Goal: Check status: Check status

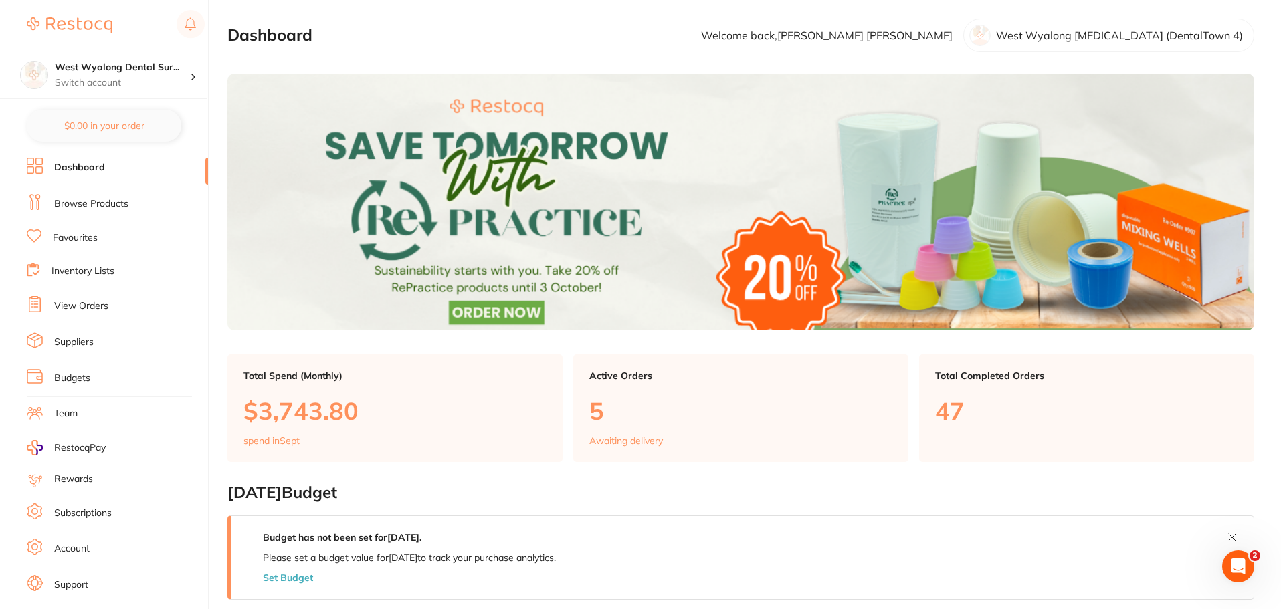
click at [87, 306] on link "View Orders" at bounding box center [81, 306] width 54 height 13
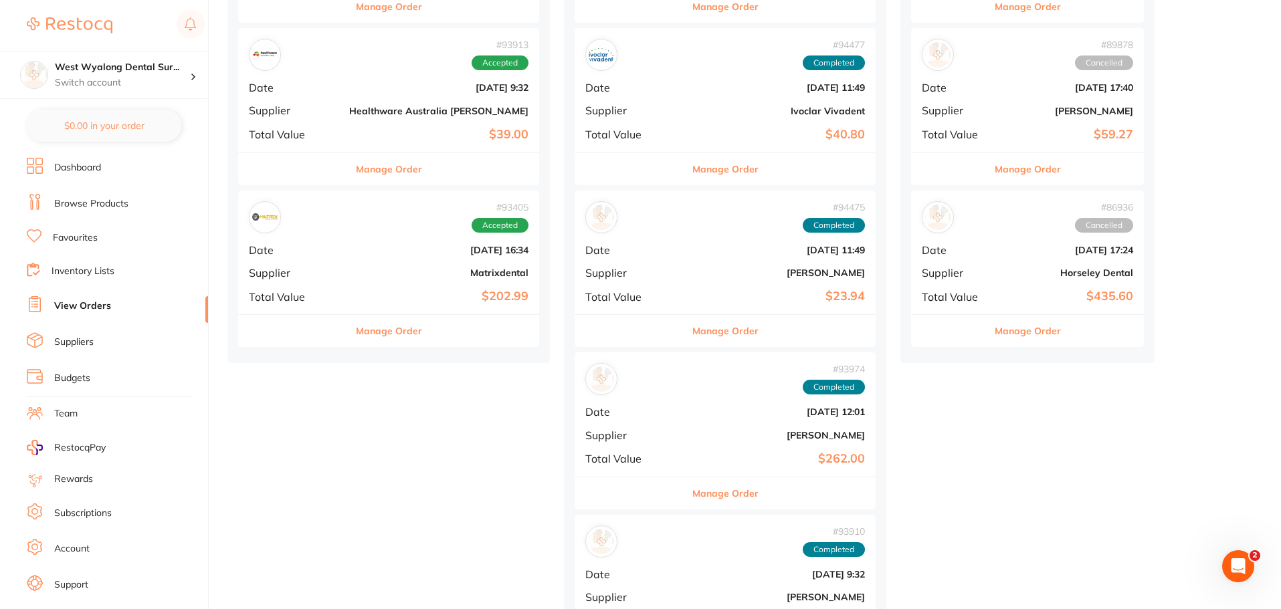
scroll to position [736, 0]
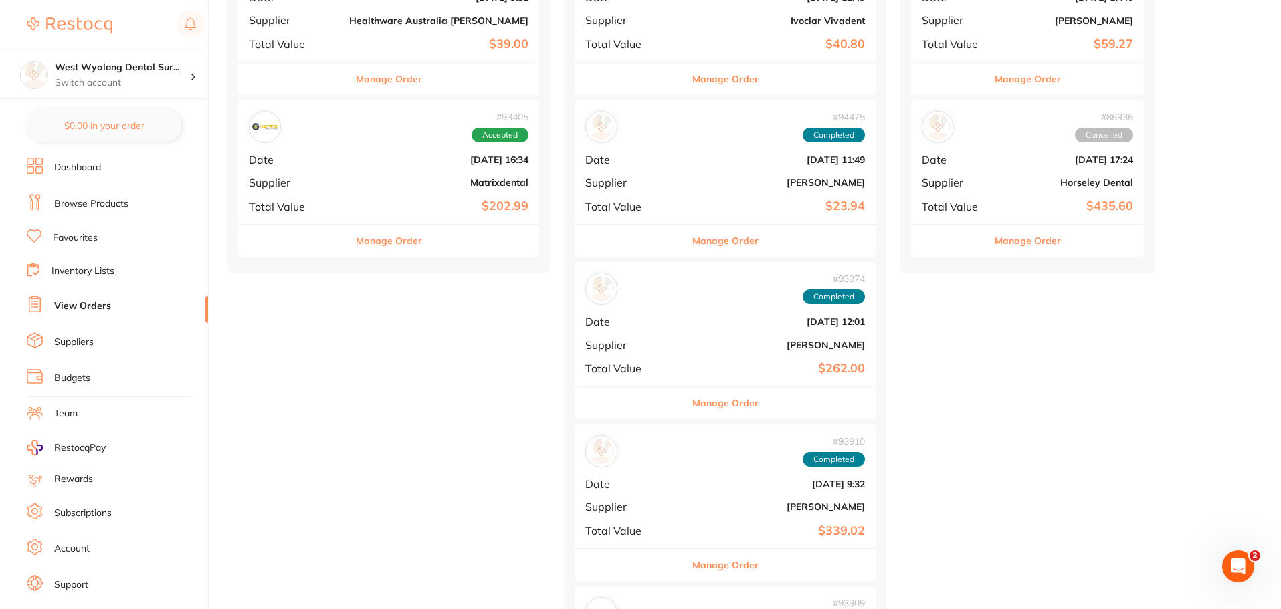
click at [692, 401] on button "Manage Order" at bounding box center [725, 403] width 66 height 32
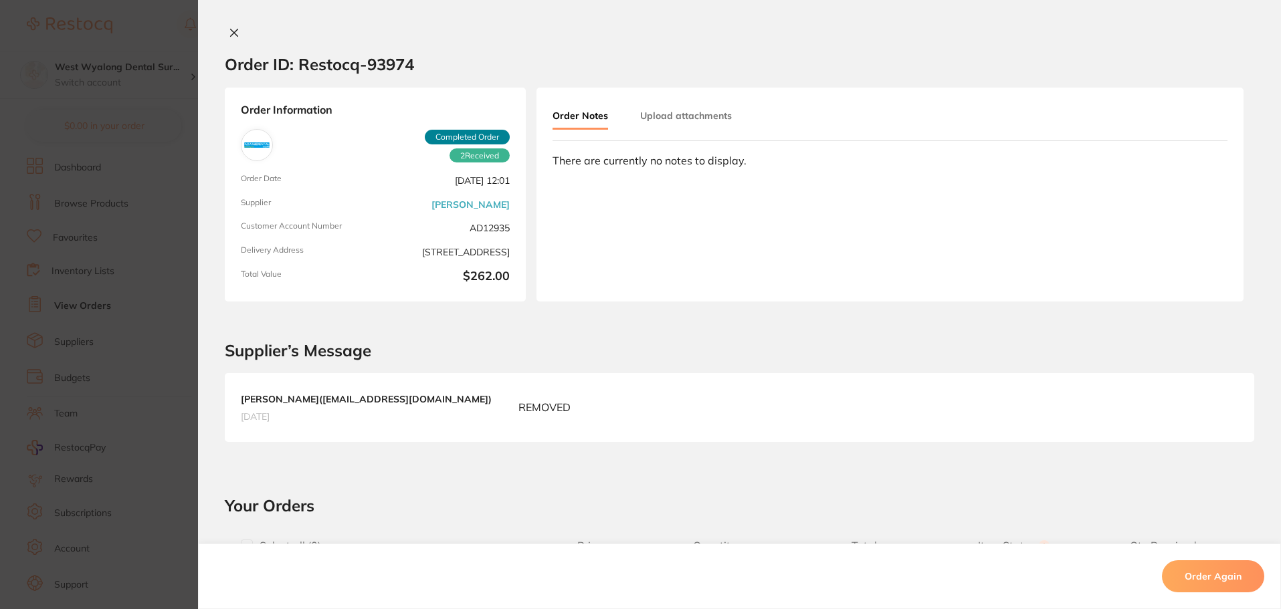
click at [147, 399] on section "Order ID: Restocq- 93974 Order Information 2 Received Completed Order Order Dat…" at bounding box center [640, 304] width 1281 height 609
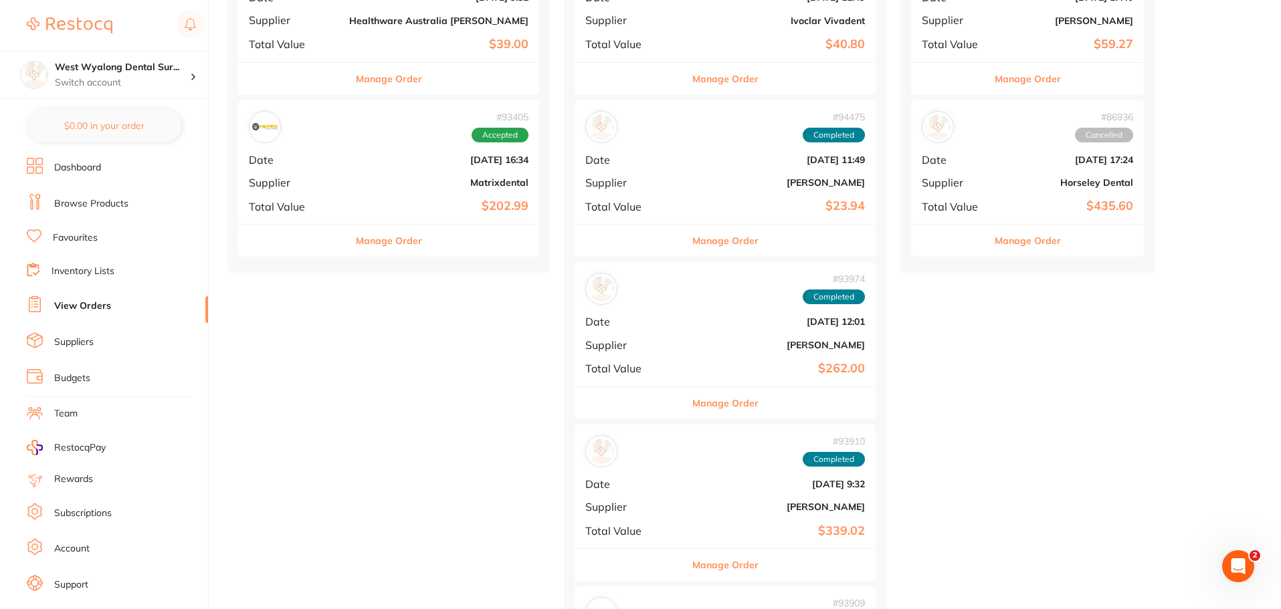
click at [633, 333] on div "# 93974 Completed Date [DATE] 12:01 Supplier [PERSON_NAME] Total Value $262.00" at bounding box center [725, 324] width 301 height 124
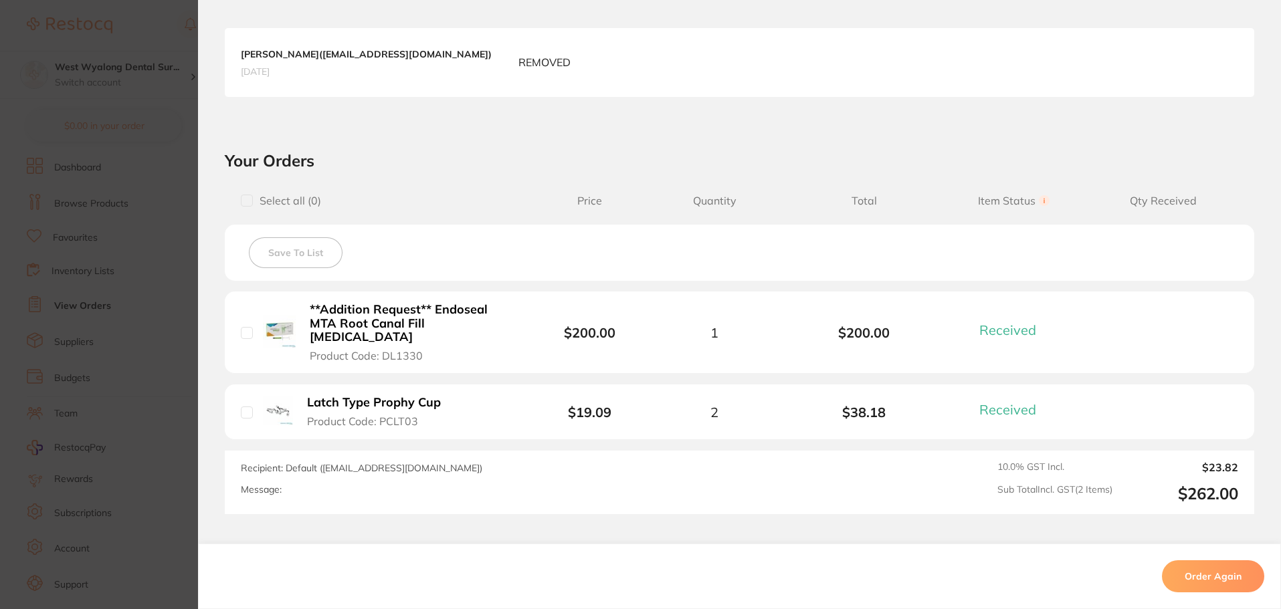
scroll to position [450, 0]
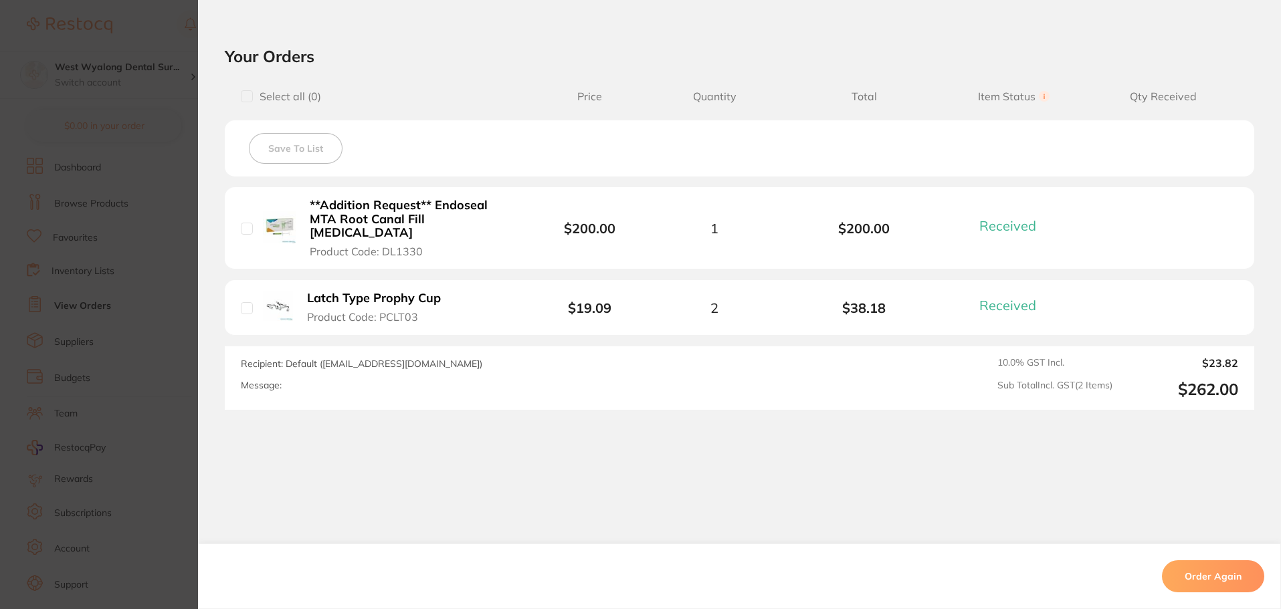
click at [143, 219] on section "Order ID: Restocq- 93974 Order Information 2 Received Completed Order Order Dat…" at bounding box center [640, 304] width 1281 height 609
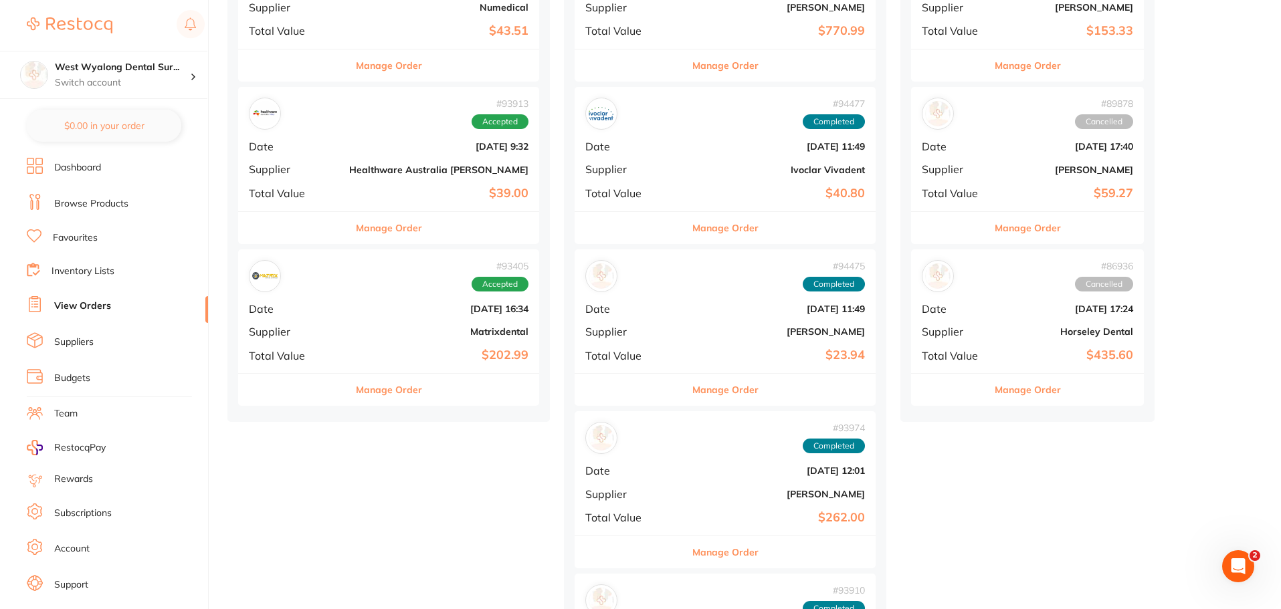
scroll to position [335, 0]
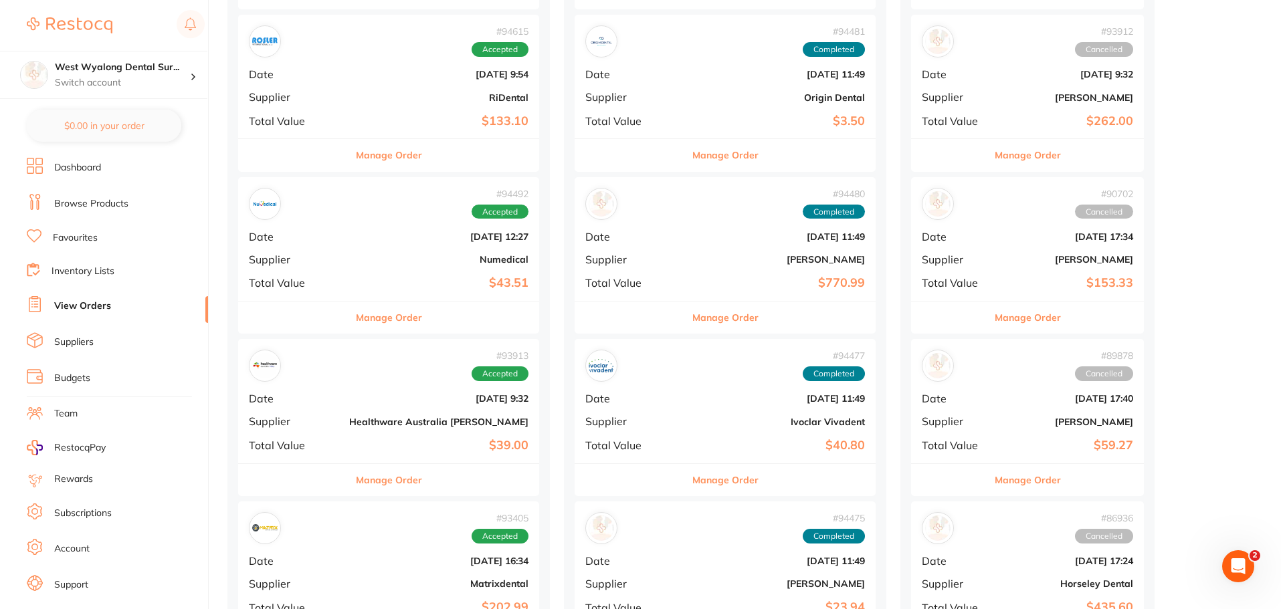
click at [323, 260] on div "# 94492 Accepted Date [DATE] 12:27 Supplier Numedical Total Value $43.51" at bounding box center [388, 239] width 301 height 124
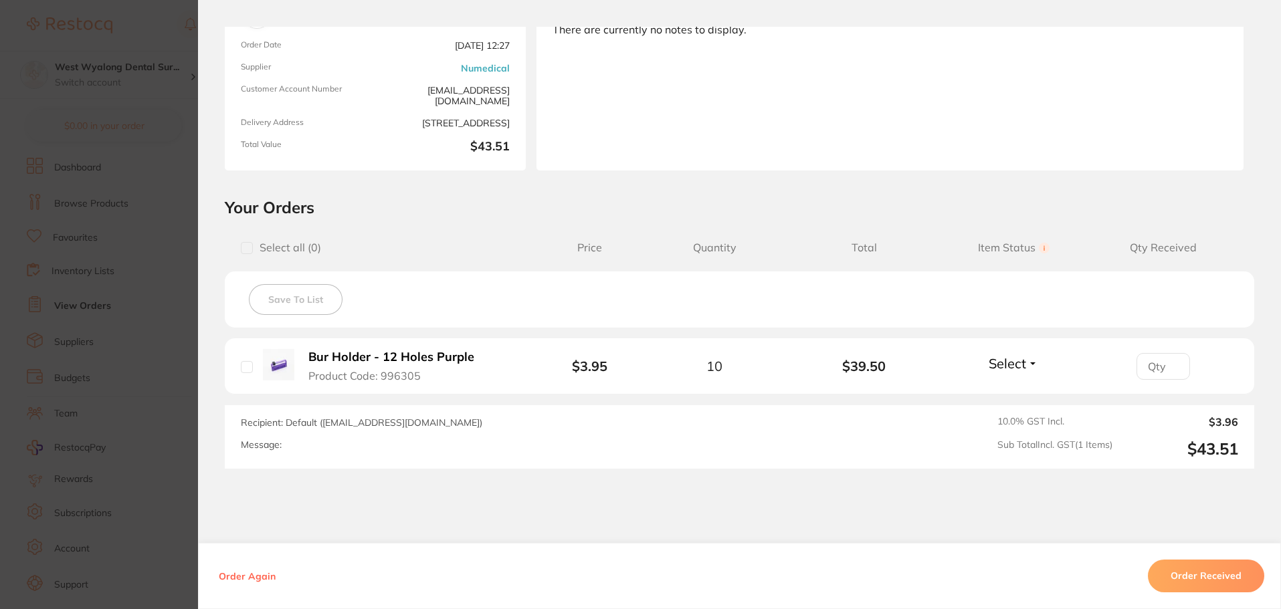
scroll to position [190, 0]
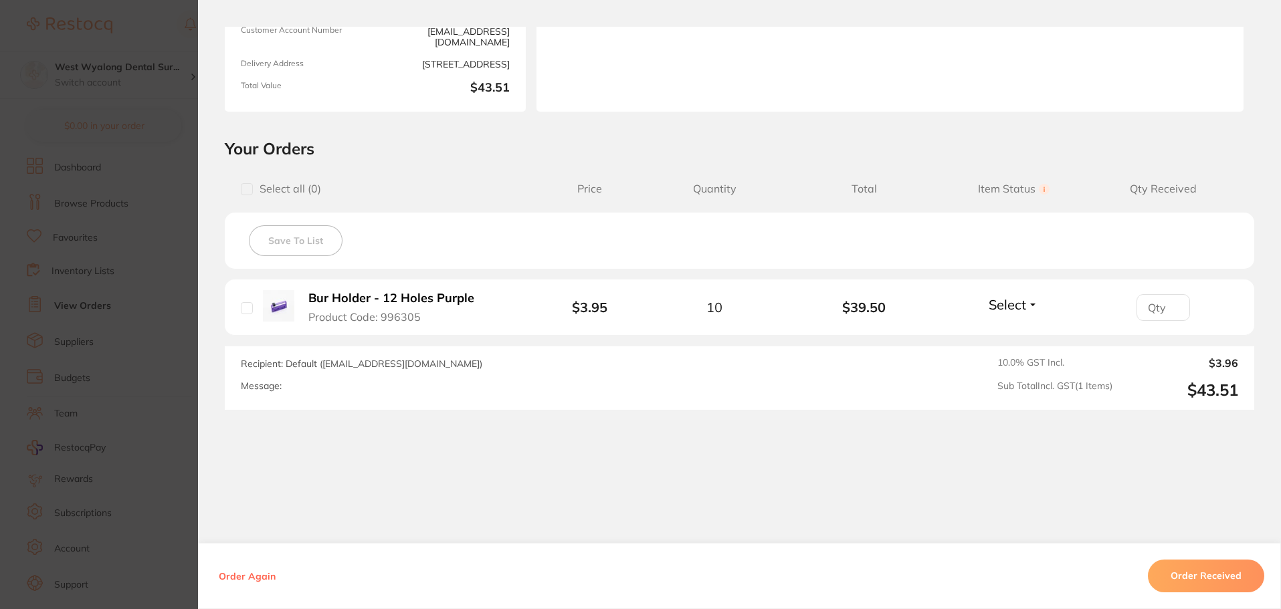
click at [156, 307] on section "Order ID: Restocq- 94492 Order Information Accepted Order Order Date [DATE] 12:…" at bounding box center [640, 304] width 1281 height 609
